Goal: Task Accomplishment & Management: Complete application form

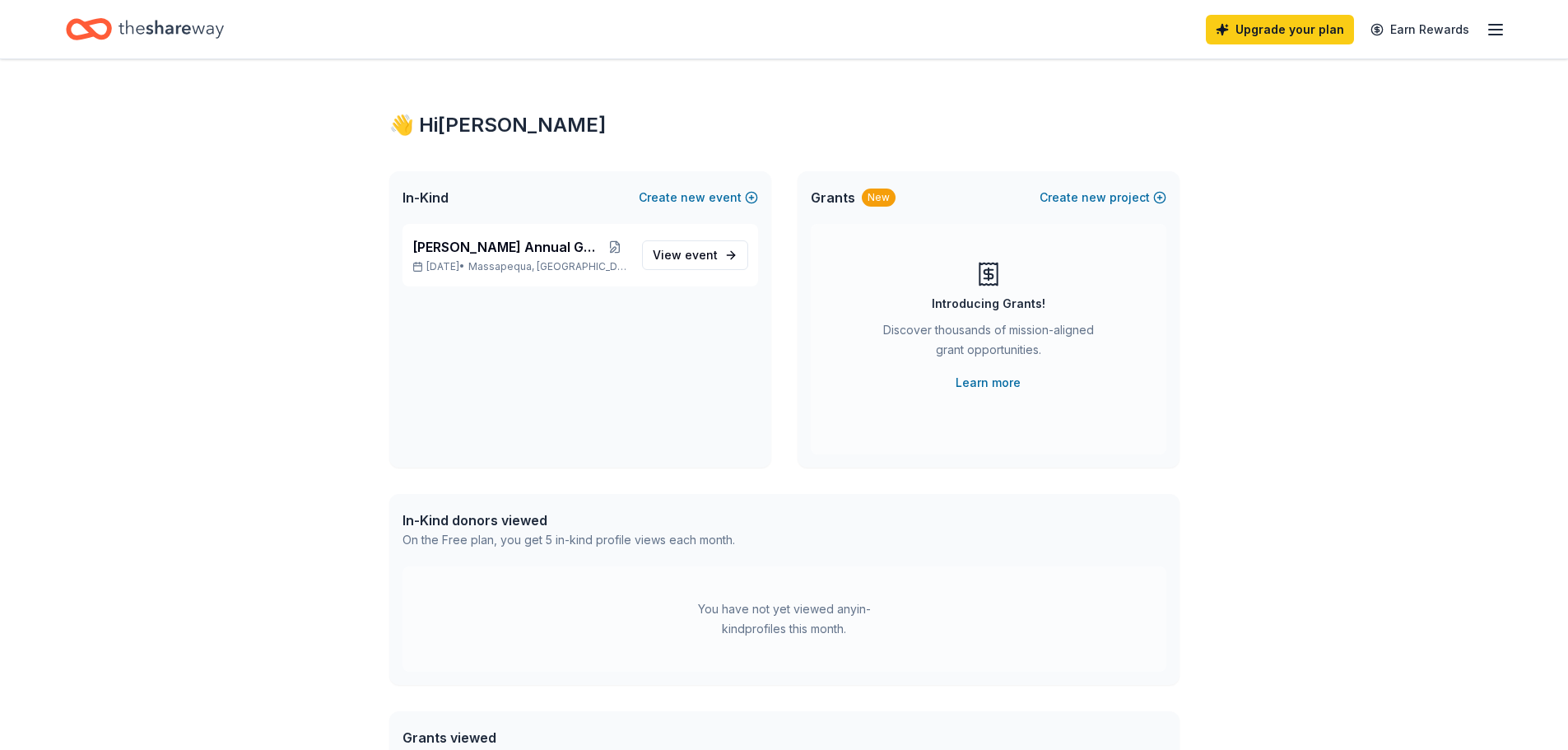
click at [1505, 27] on icon "button" at bounding box center [1496, 30] width 20 height 20
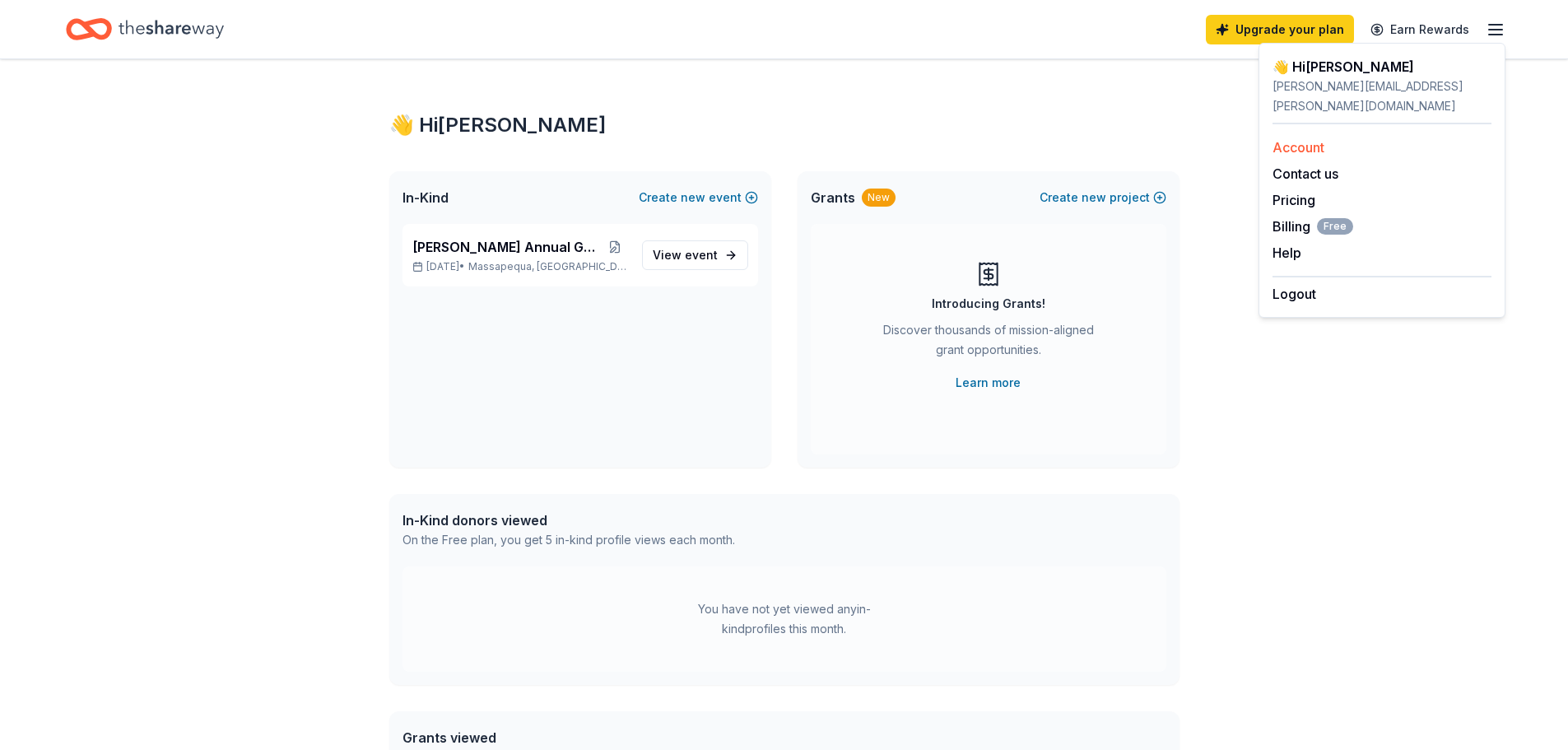
click at [1309, 140] on link "Account" at bounding box center [1298, 148] width 51 height 17
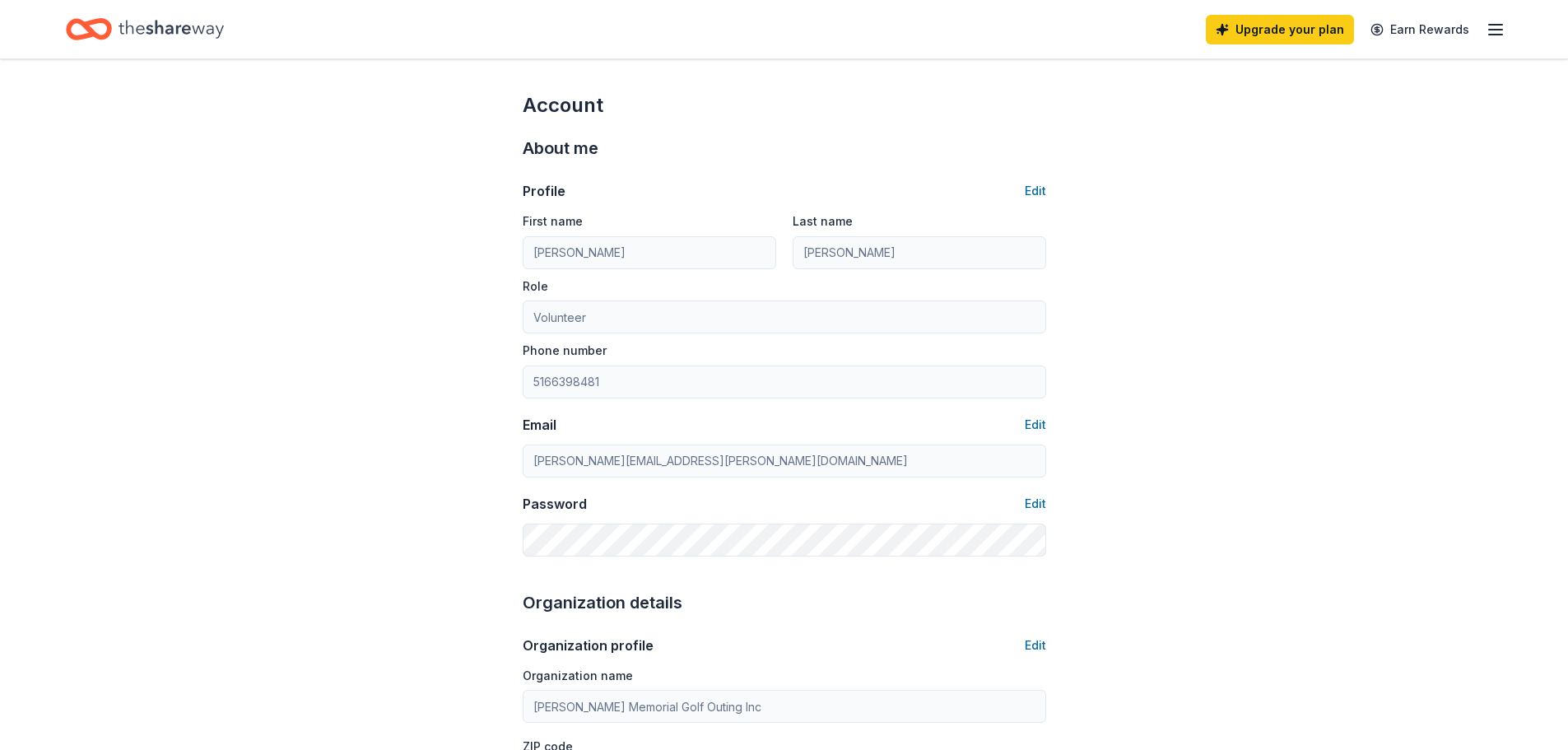
click at [1492, 32] on icon "button" at bounding box center [1496, 30] width 20 height 20
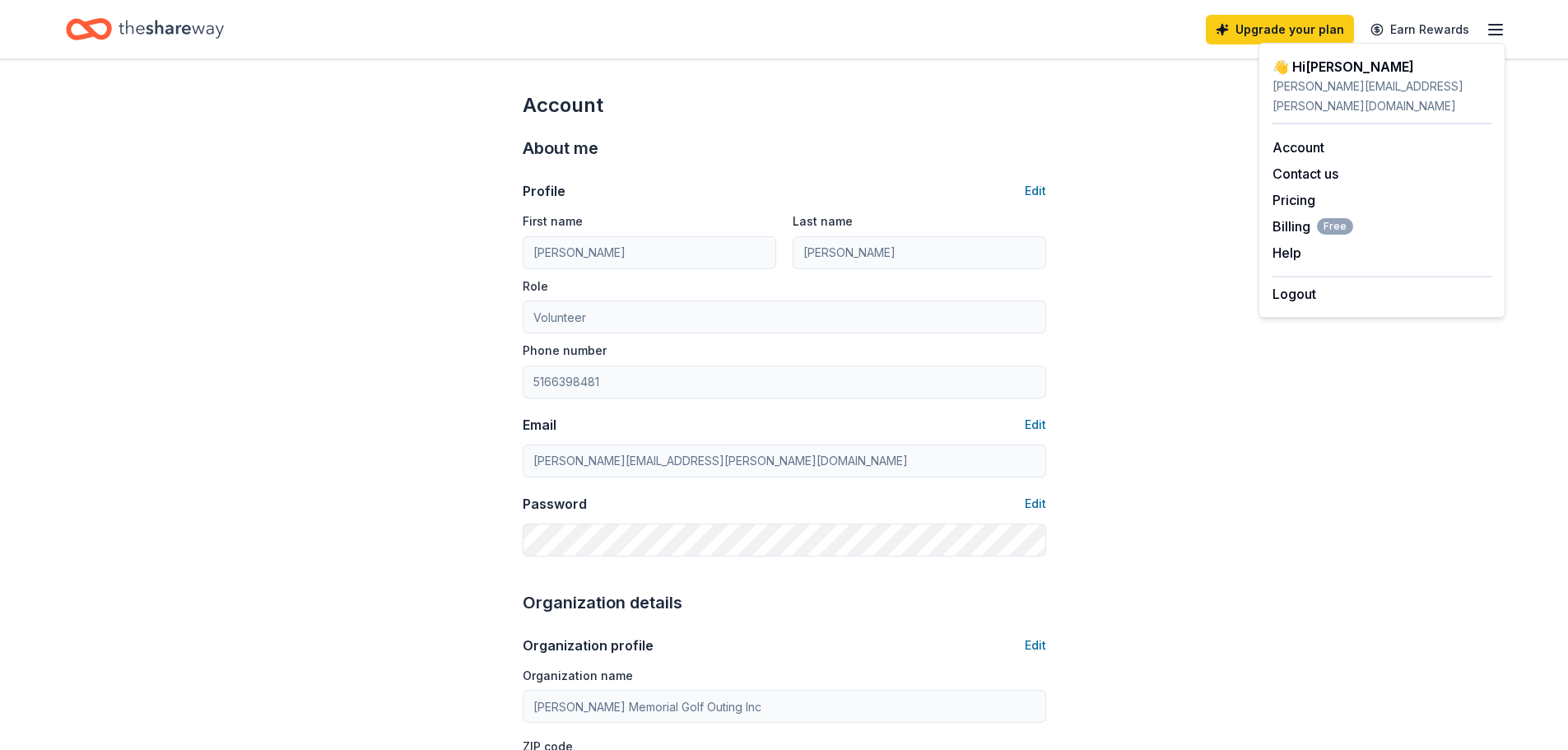
click at [799, 124] on div "About me Profile Edit First name Jenny Last name Perucca Role Volunteer Phone n…" at bounding box center [784, 346] width 523 height 454
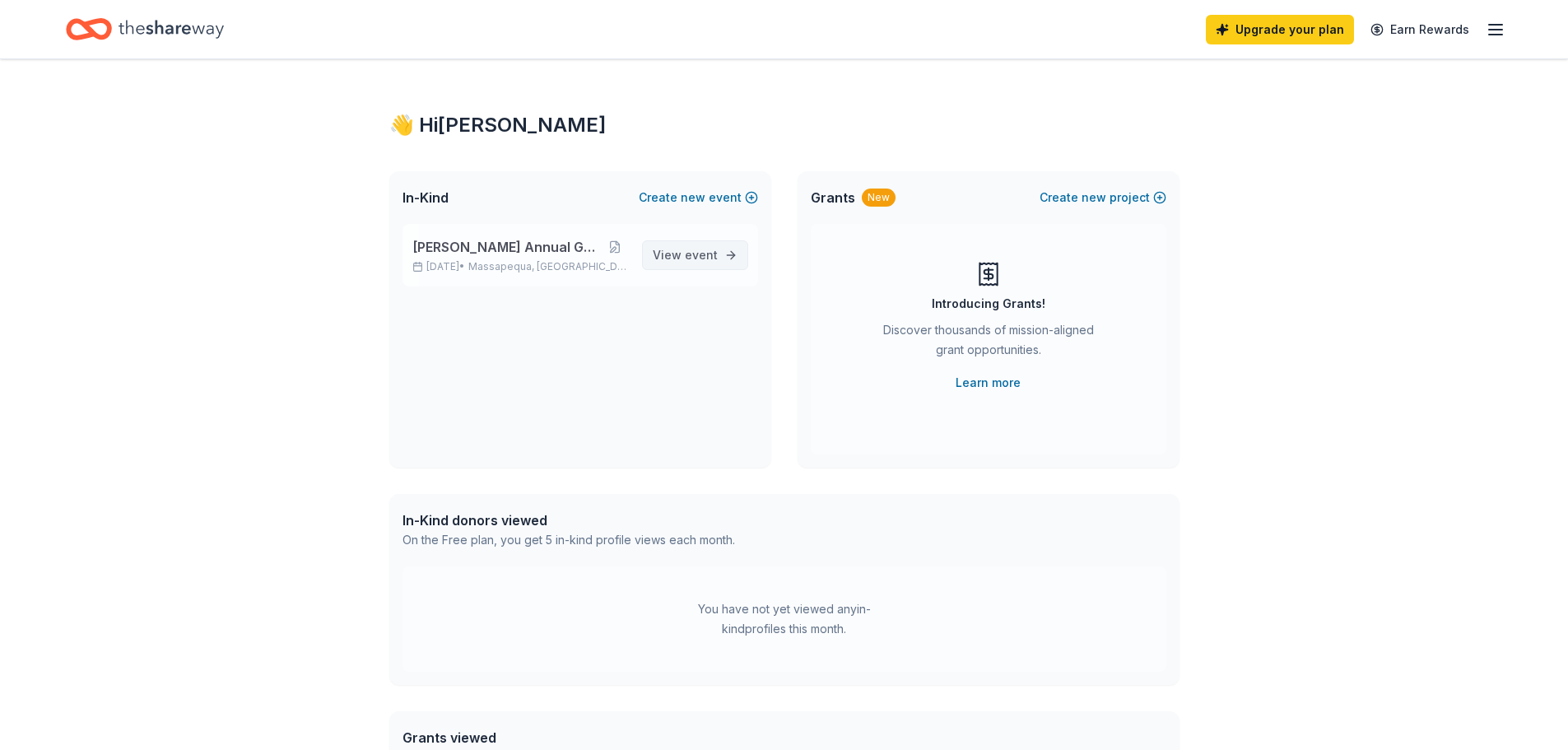
click at [723, 250] on link "View event" at bounding box center [695, 255] width 106 height 30
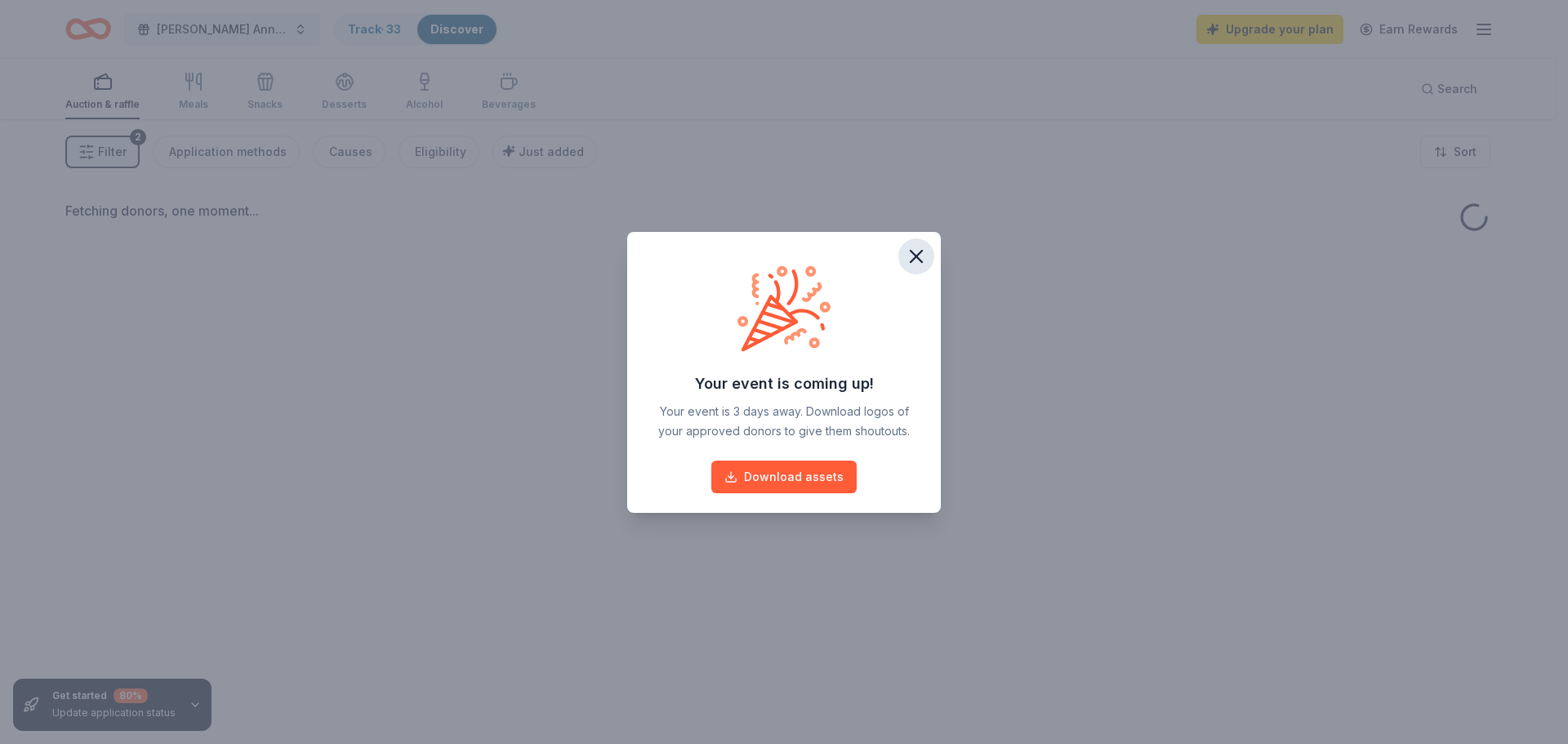
click at [920, 261] on icon "button" at bounding box center [916, 256] width 23 height 23
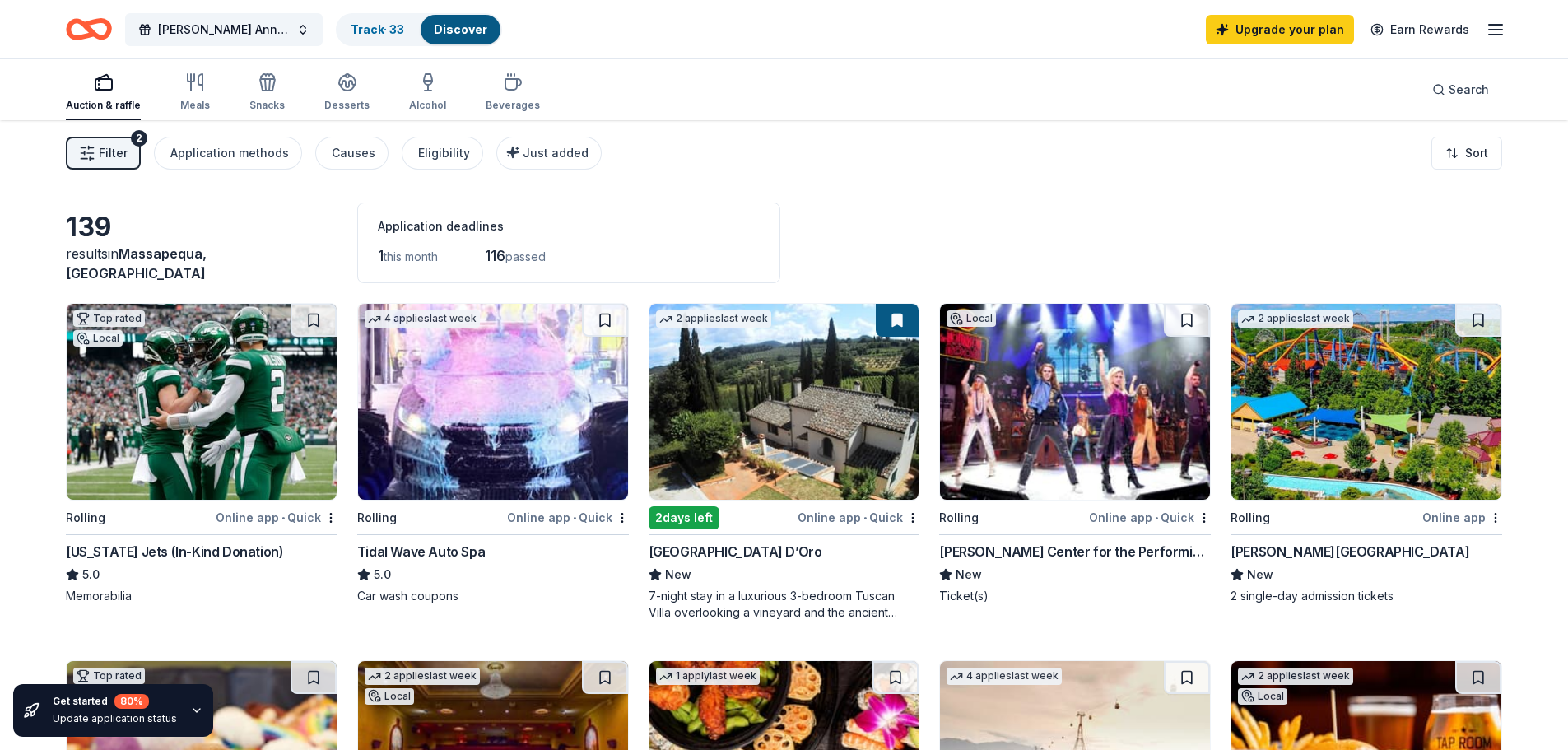
click at [222, 432] on img at bounding box center [201, 402] width 270 height 196
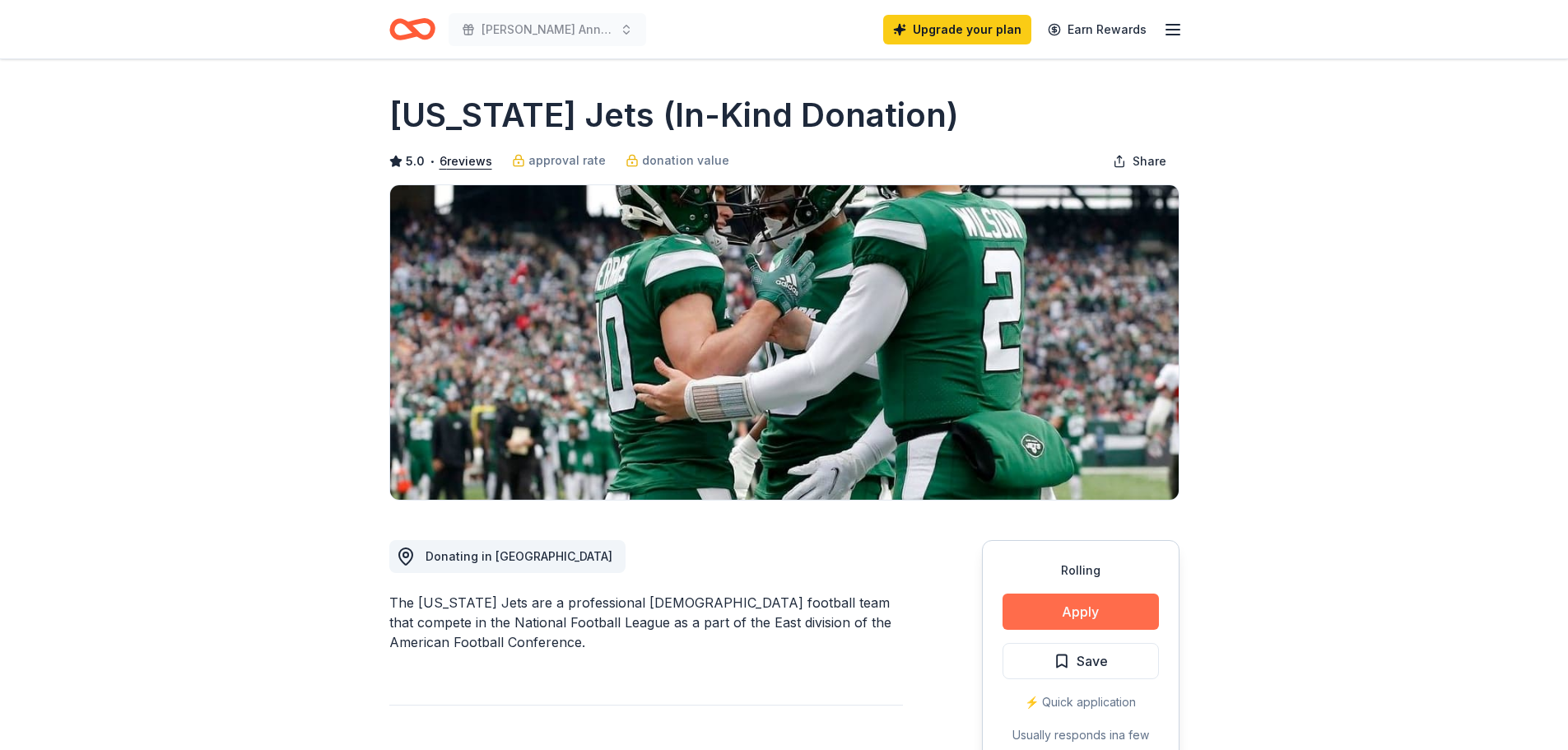
click at [1056, 621] on button "Apply" at bounding box center [1080, 612] width 156 height 37
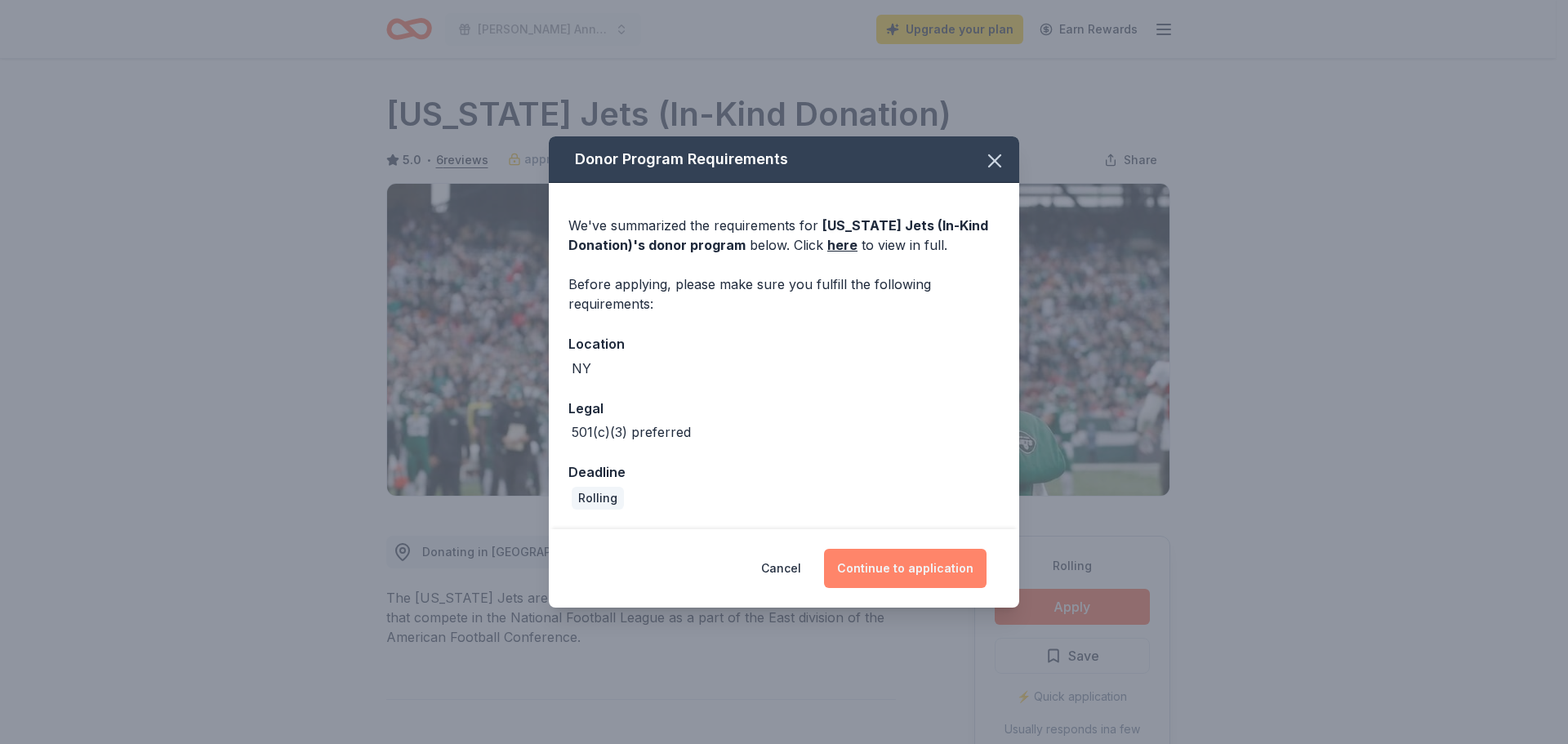
click at [883, 562] on button "Continue to application" at bounding box center [905, 569] width 162 height 40
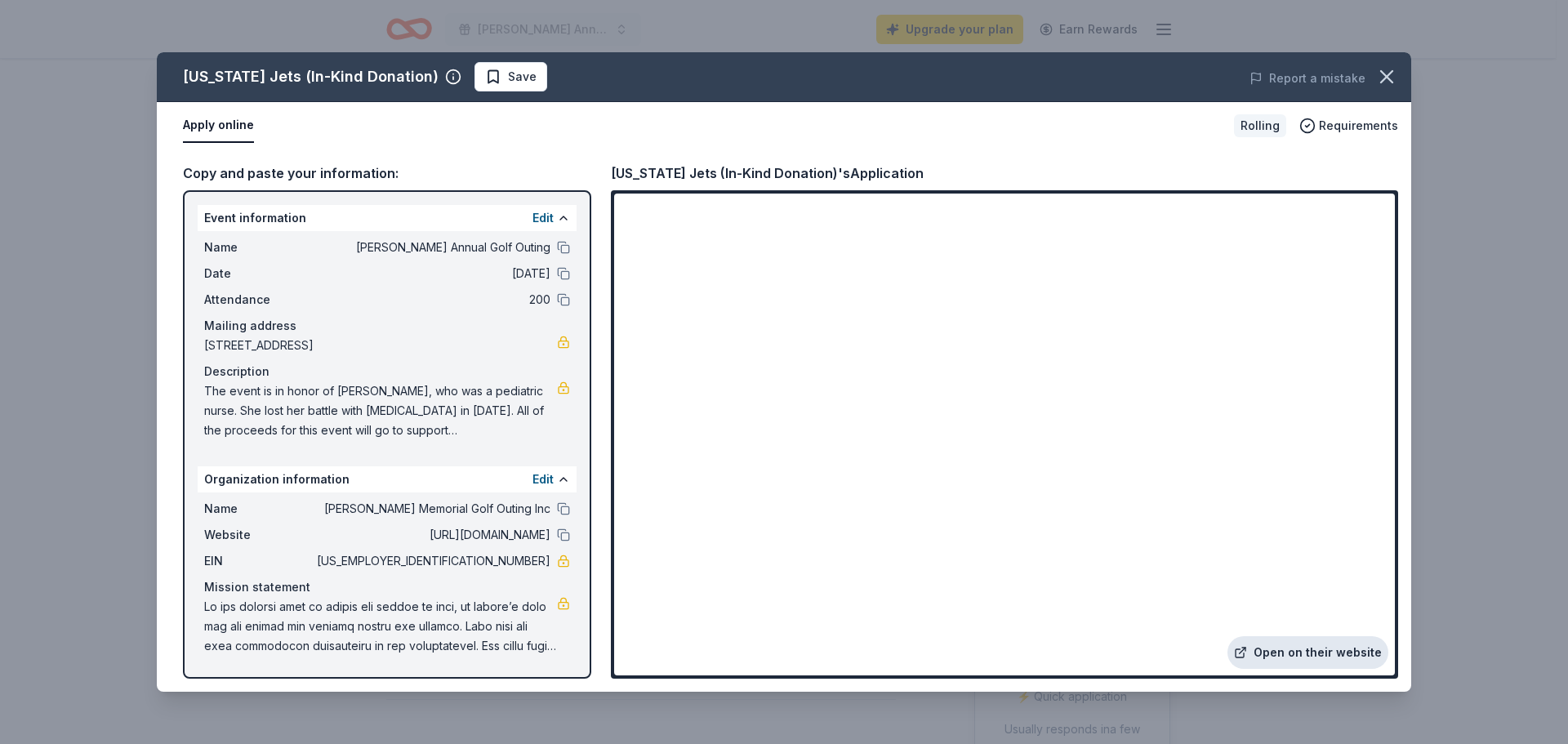
click at [1284, 653] on link "Open on their website" at bounding box center [1308, 653] width 161 height 33
